Goal: Check status

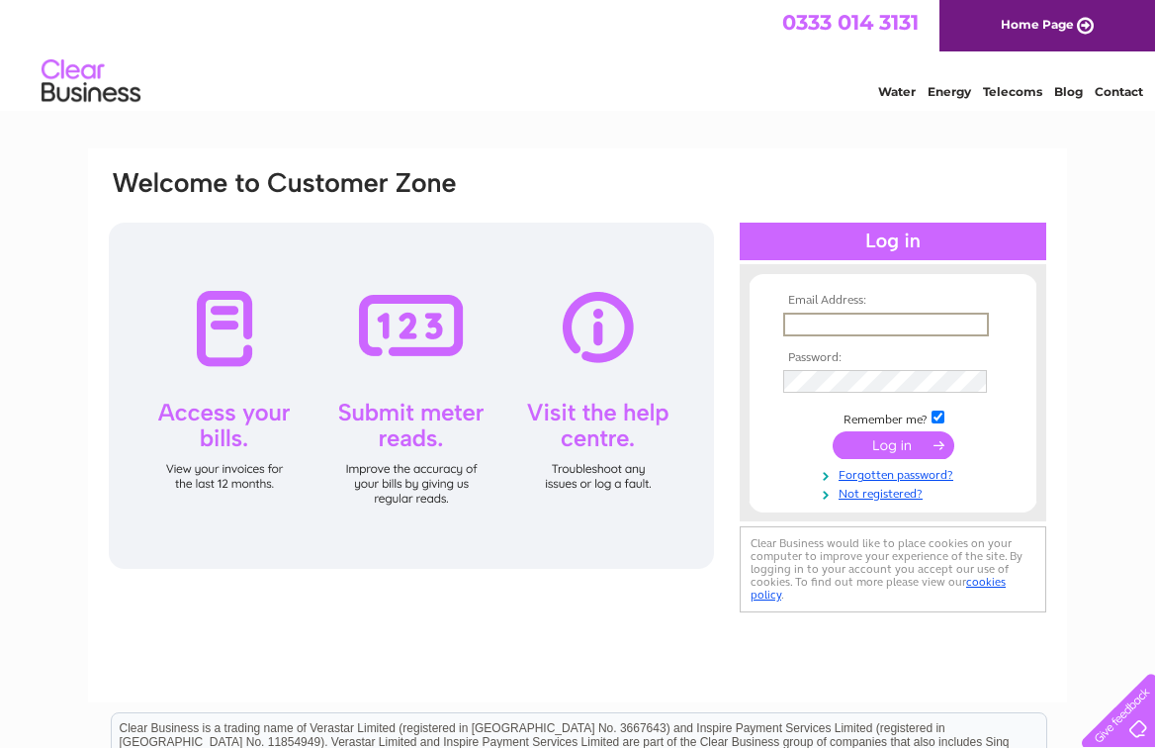
type input "accounts@macsystems.co.uk"
click at [893, 443] on input "submit" at bounding box center [894, 445] width 122 height 28
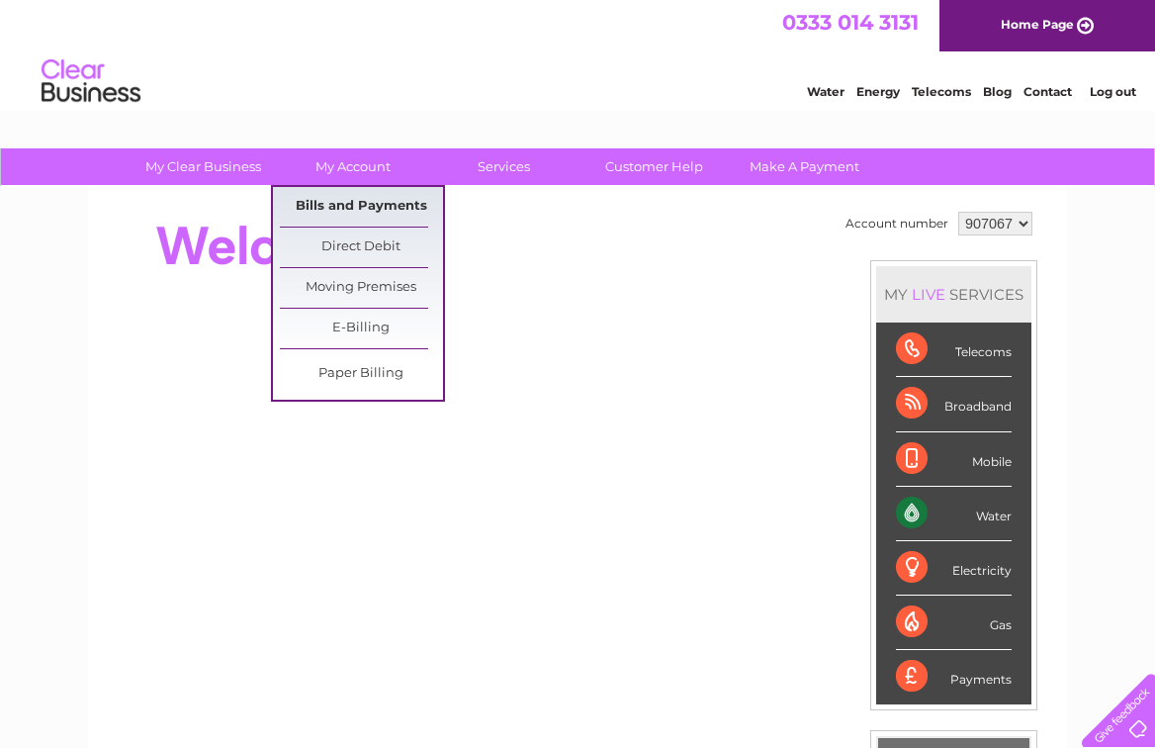
click at [338, 200] on link "Bills and Payments" at bounding box center [361, 207] width 163 height 40
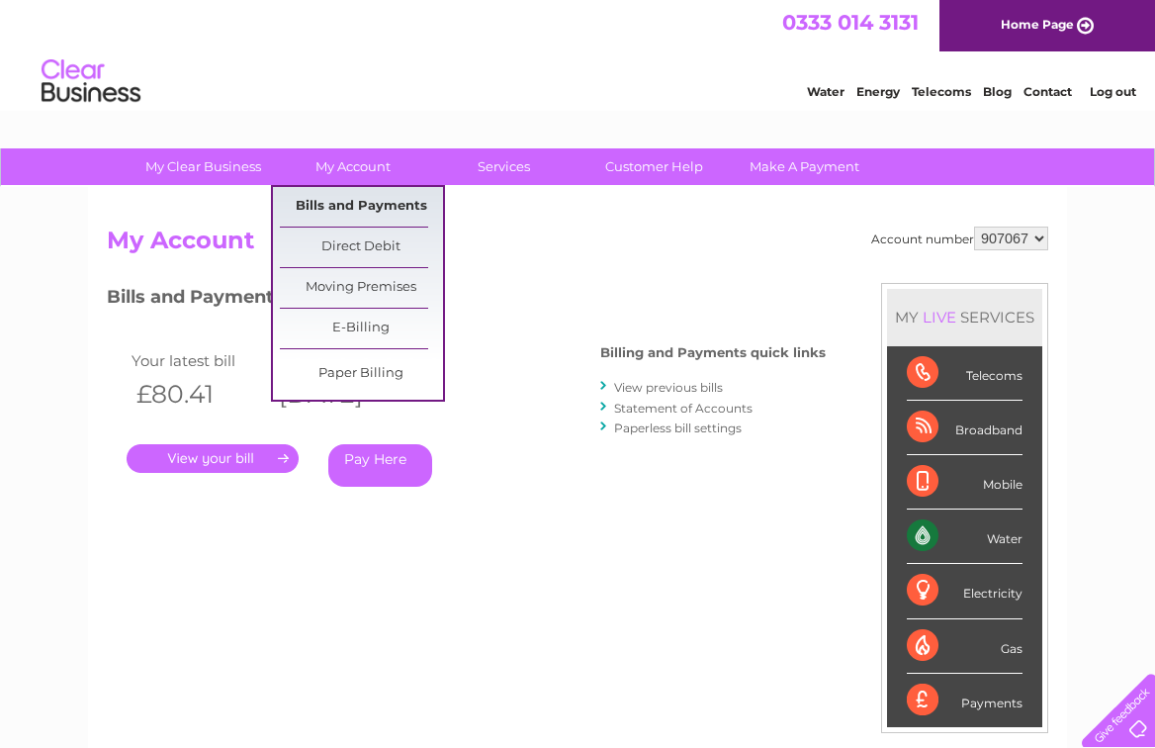
click at [339, 203] on link "Bills and Payments" at bounding box center [361, 207] width 163 height 40
